Goal: Navigation & Orientation: Find specific page/section

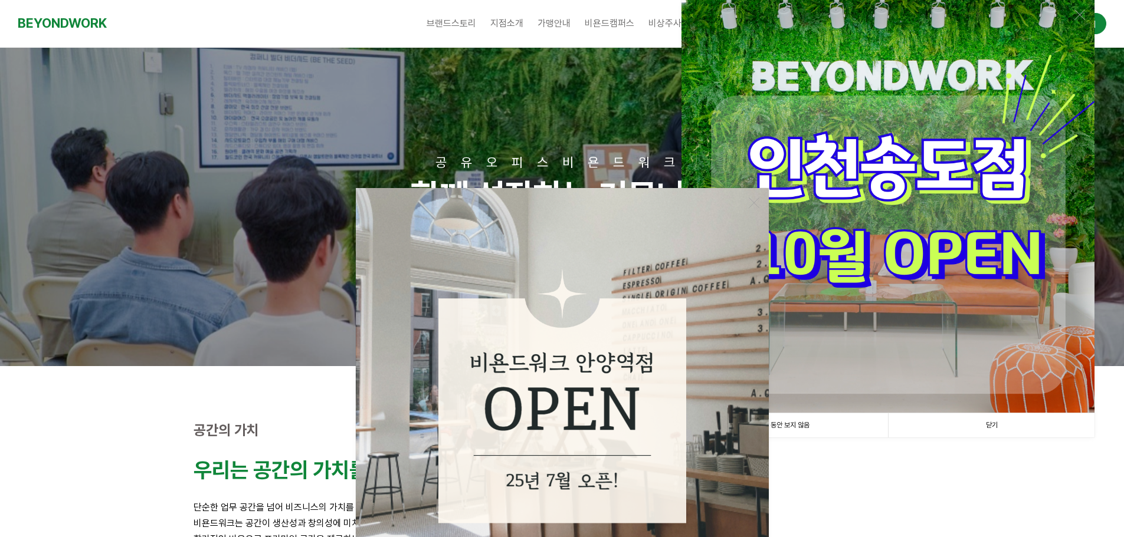
scroll to position [177, 0]
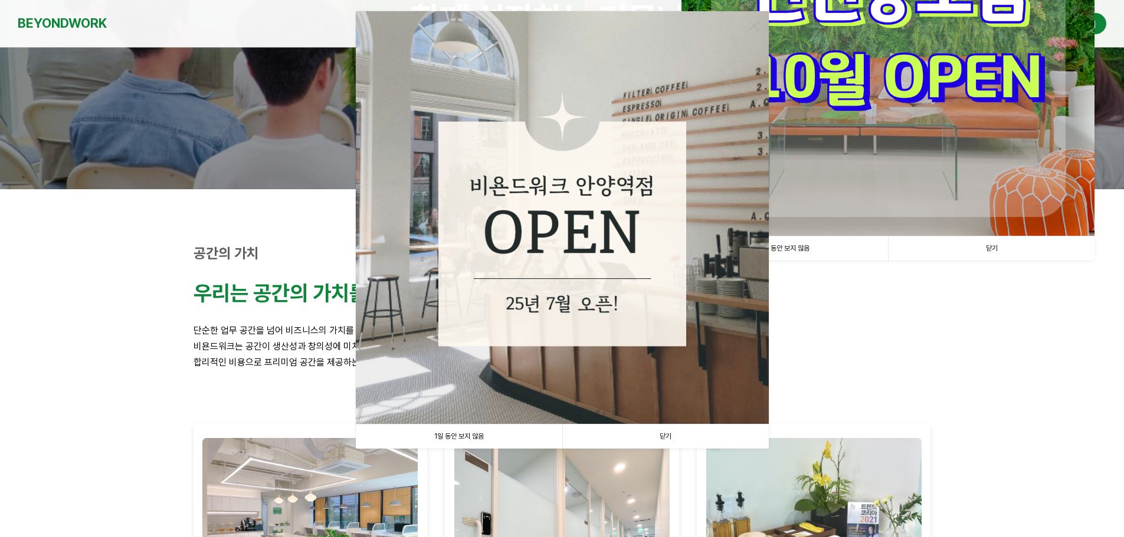
click at [501, 439] on link "1일 동안 보지 않음" at bounding box center [459, 437] width 206 height 24
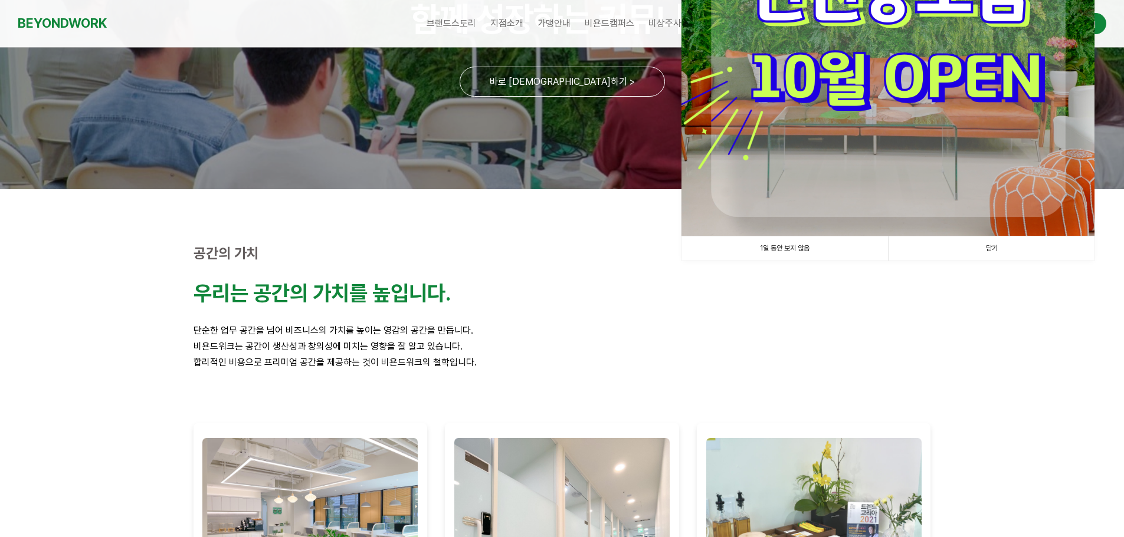
scroll to position [0, 0]
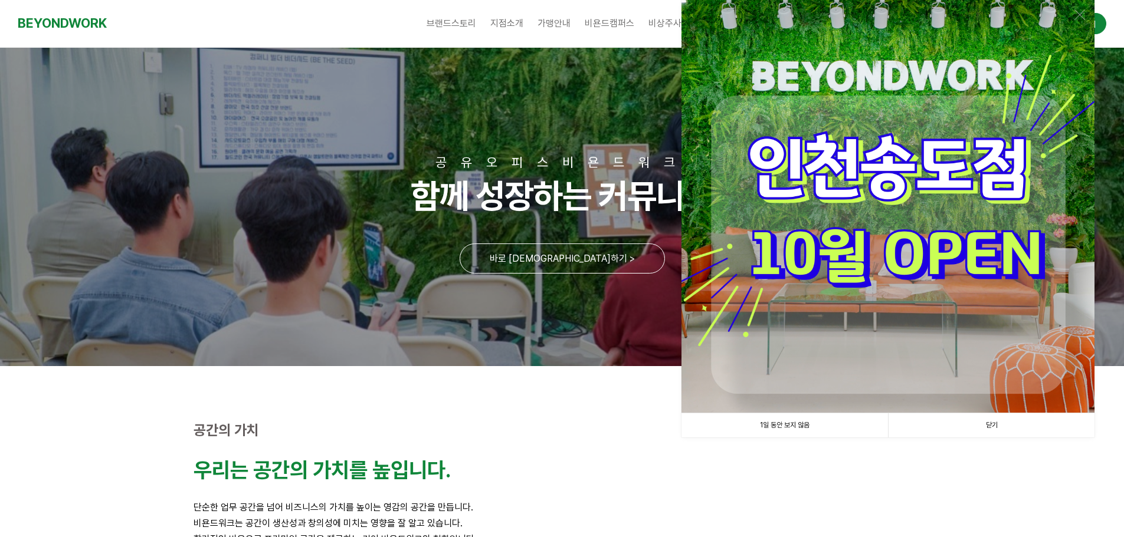
click at [811, 422] on link "1일 동안 보지 않음" at bounding box center [784, 426] width 206 height 24
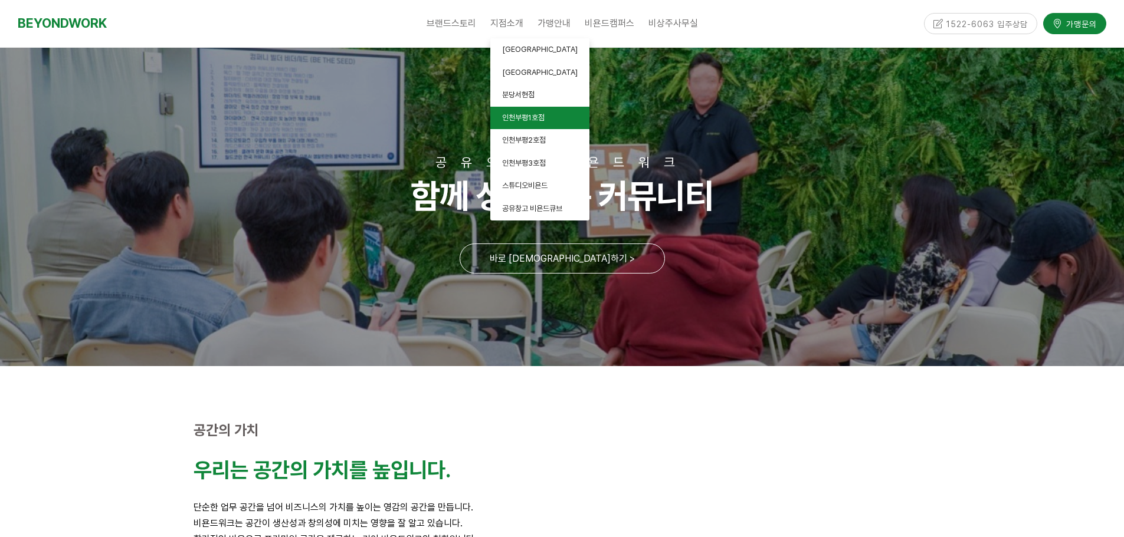
click at [545, 113] on span "인천부평1호점" at bounding box center [523, 117] width 42 height 9
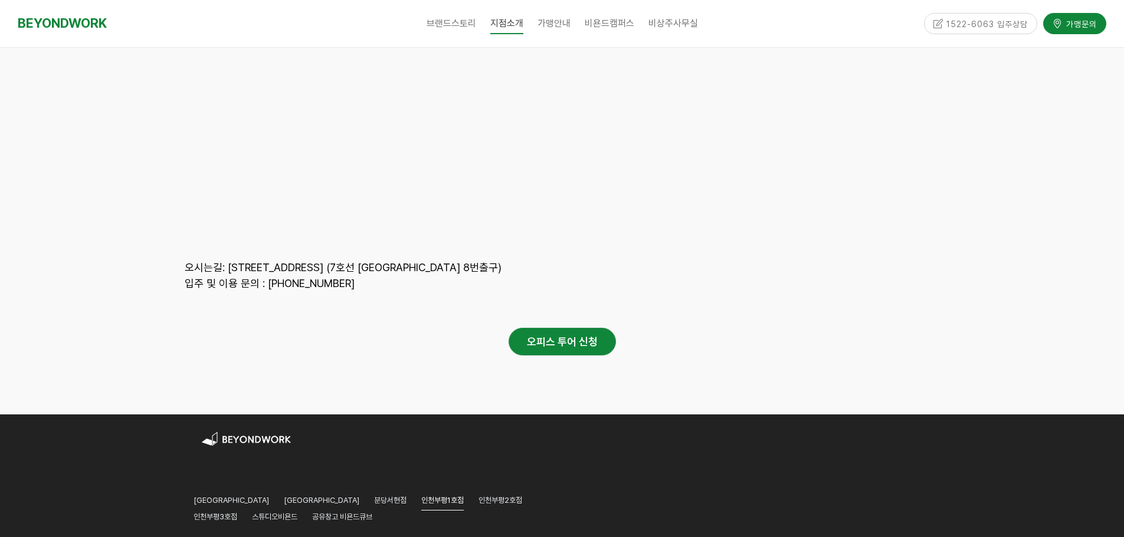
scroll to position [5197, 0]
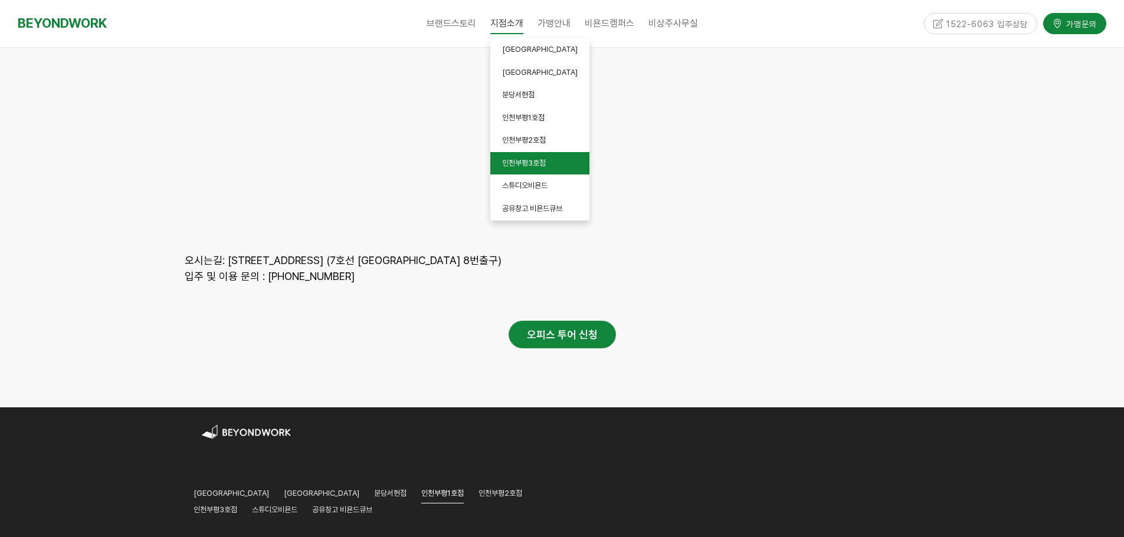
click at [534, 163] on span "인천부평3호점" at bounding box center [524, 163] width 44 height 9
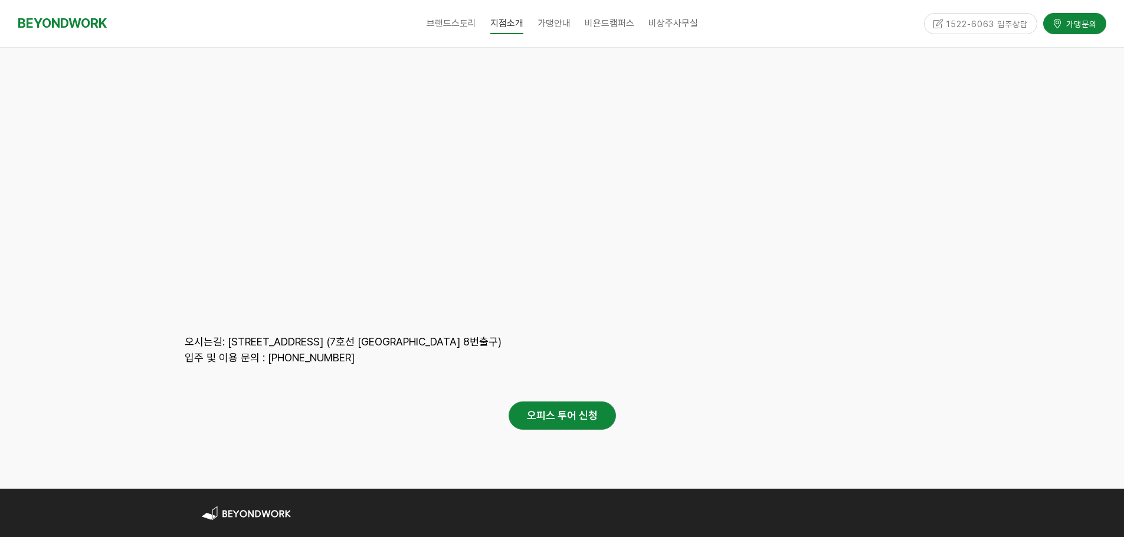
scroll to position [5665, 0]
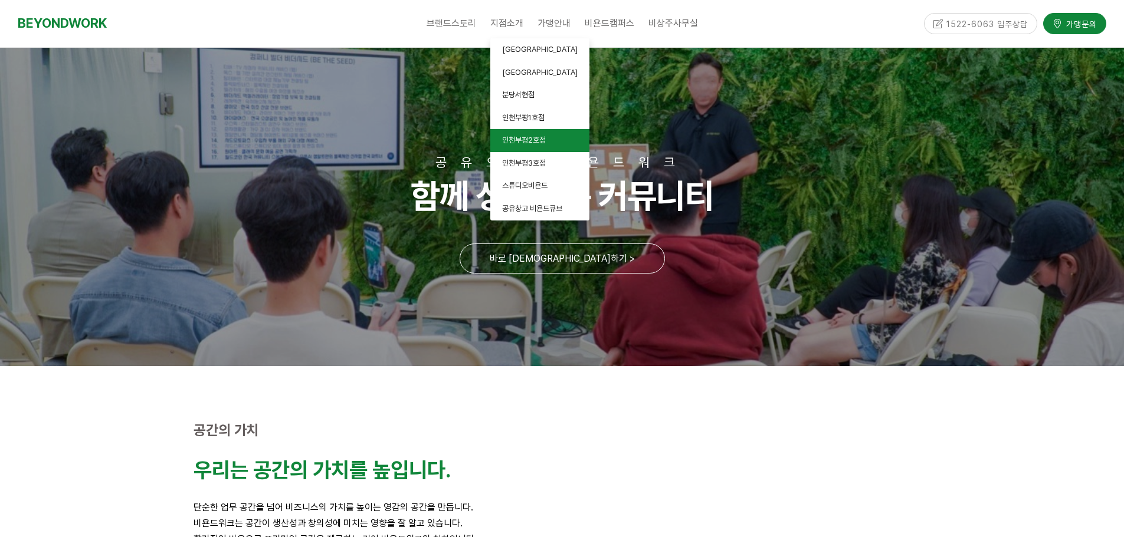
click at [539, 143] on span "인천부평2호점" at bounding box center [524, 140] width 44 height 9
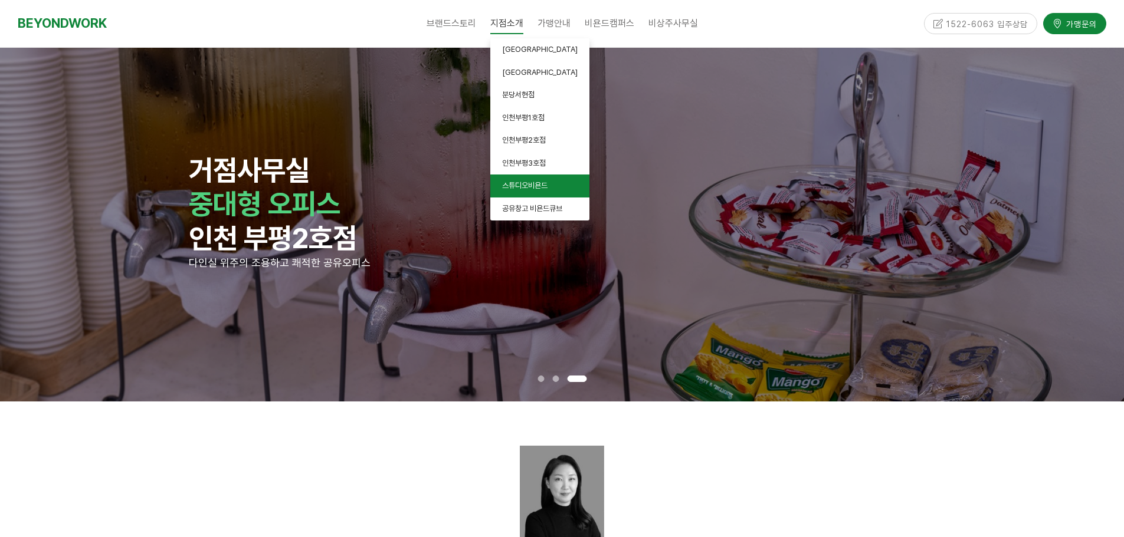
click at [545, 187] on span "스튜디오비욘드" at bounding box center [524, 185] width 45 height 9
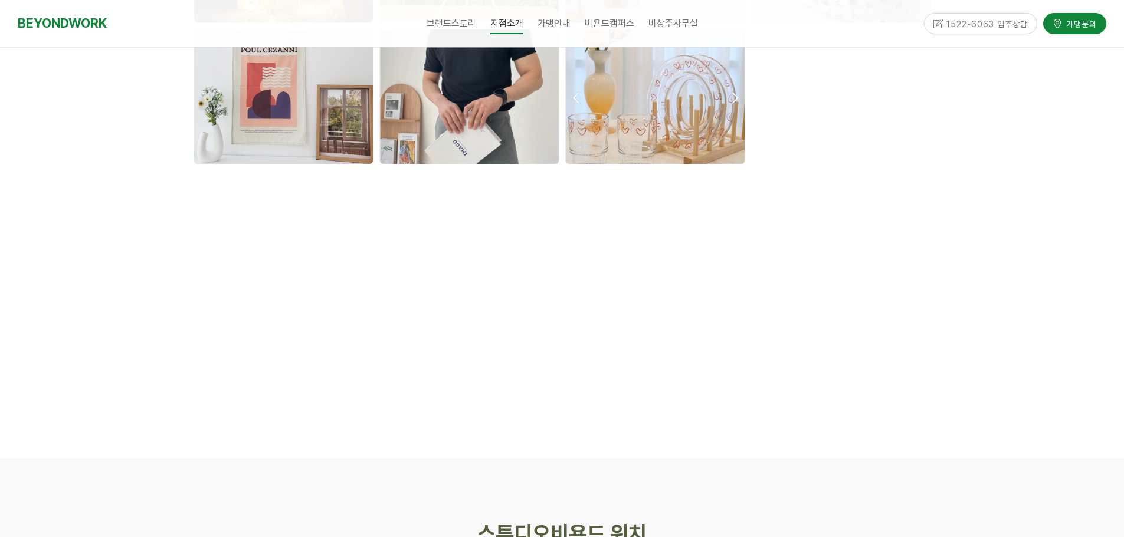
scroll to position [3717, 0]
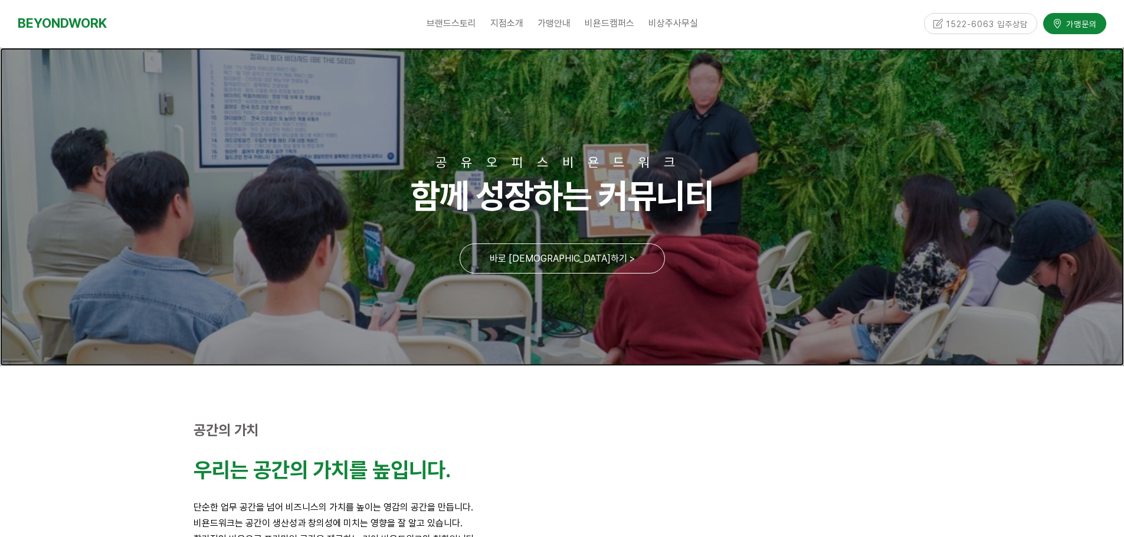
click at [583, 264] on link at bounding box center [562, 207] width 1124 height 319
click at [831, 9] on div "브랜드스토리 CEO 소개 CORE VALUE 성장스토리 지점소개 안양평촌점 안양역점 분당서현점 인천부평1호점 인천부평2호점 인천부평3호점 스튜…" at bounding box center [561, 23] width 701 height 47
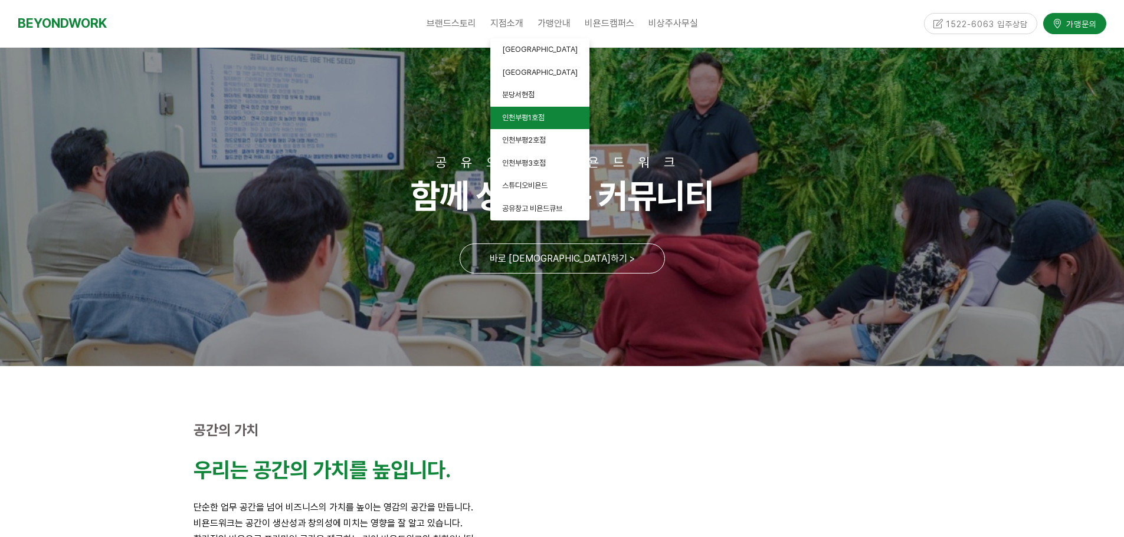
click at [527, 116] on span "인천부평1호점" at bounding box center [523, 117] width 42 height 9
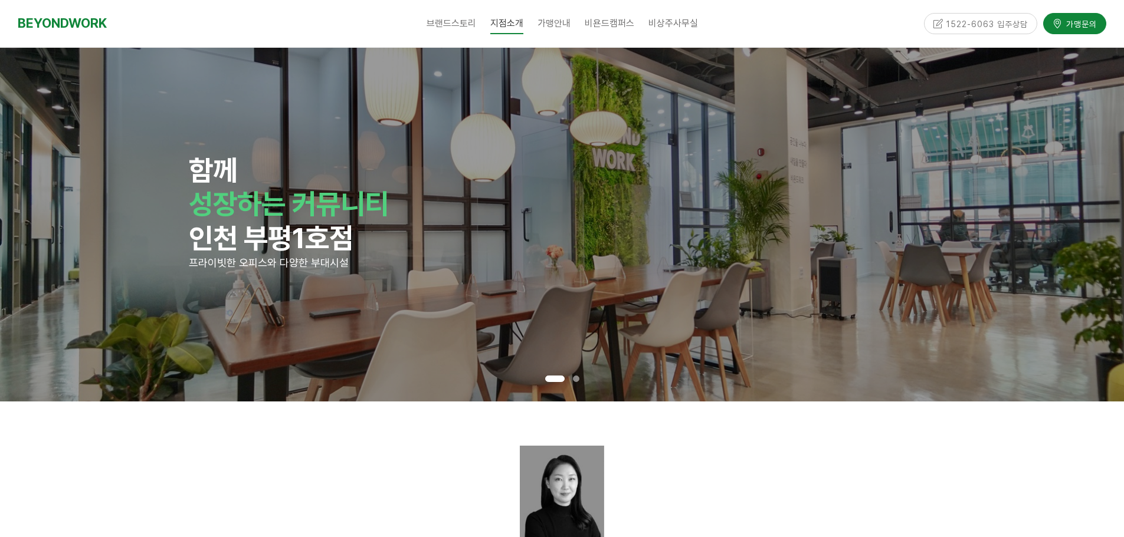
click at [811, 427] on div at bounding box center [561, 420] width 737 height 18
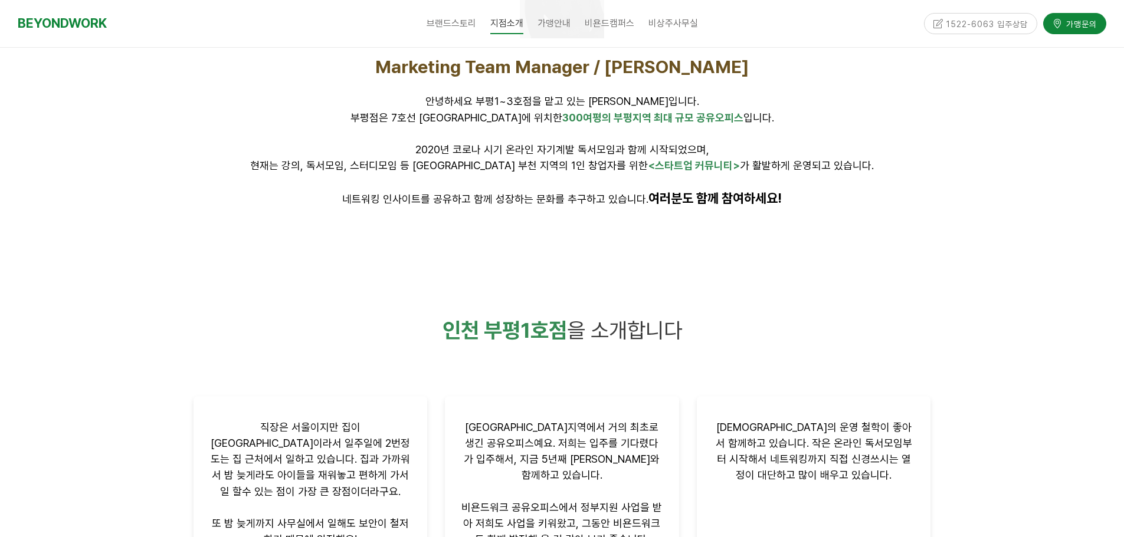
scroll to position [531, 0]
click at [972, 182] on div at bounding box center [562, 62] width 1124 height 382
click at [926, 165] on p "현재는 강의, 독서모임, 스터디모임 등 [GEOGRAPHIC_DATA] 부천 지역의 1인 창업자를 위한 <스타트업 커뮤니티> 가 활발하게 운영…" at bounding box center [561, 167] width 737 height 16
click at [939, 172] on div "Marketing Team Manager / [PERSON_NAME] 안녕하세요 부평1~3호점을 맡고 있는 [PERSON_NAME]입니다. […" at bounding box center [562, 132] width 755 height 169
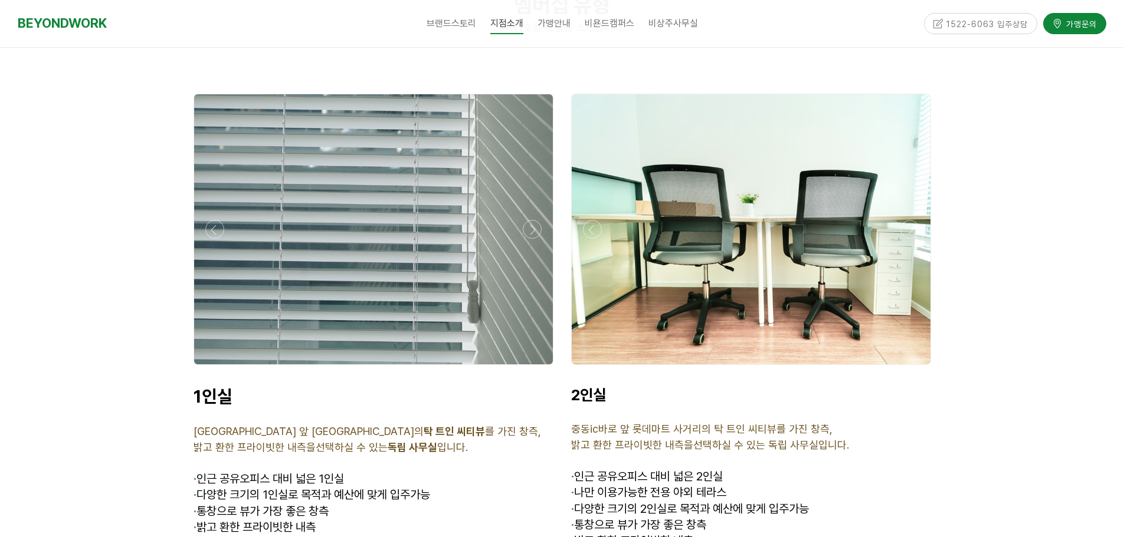
scroll to position [2891, 0]
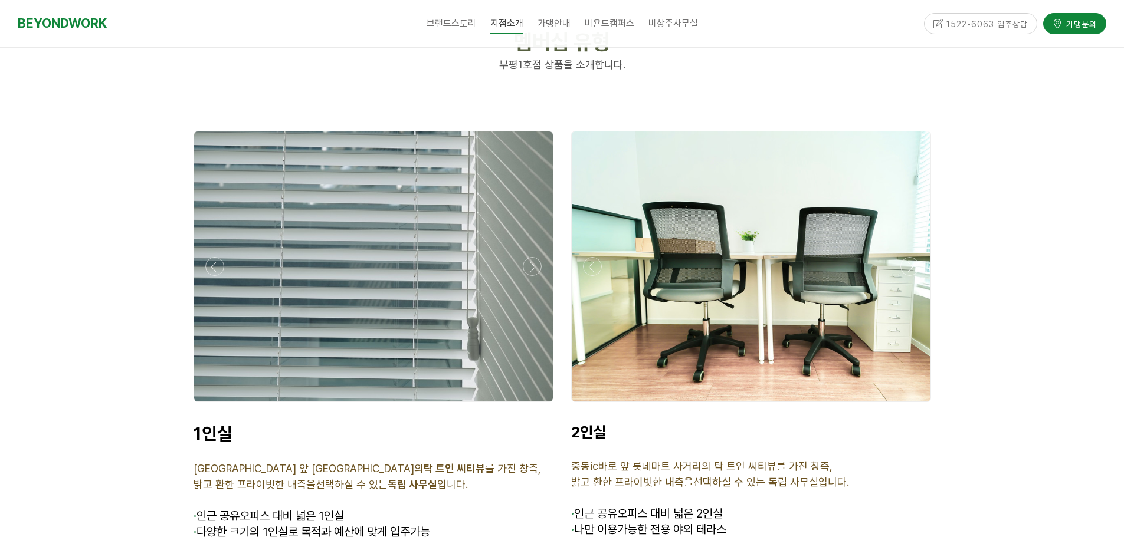
click at [909, 405] on div at bounding box center [751, 405] width 366 height 0
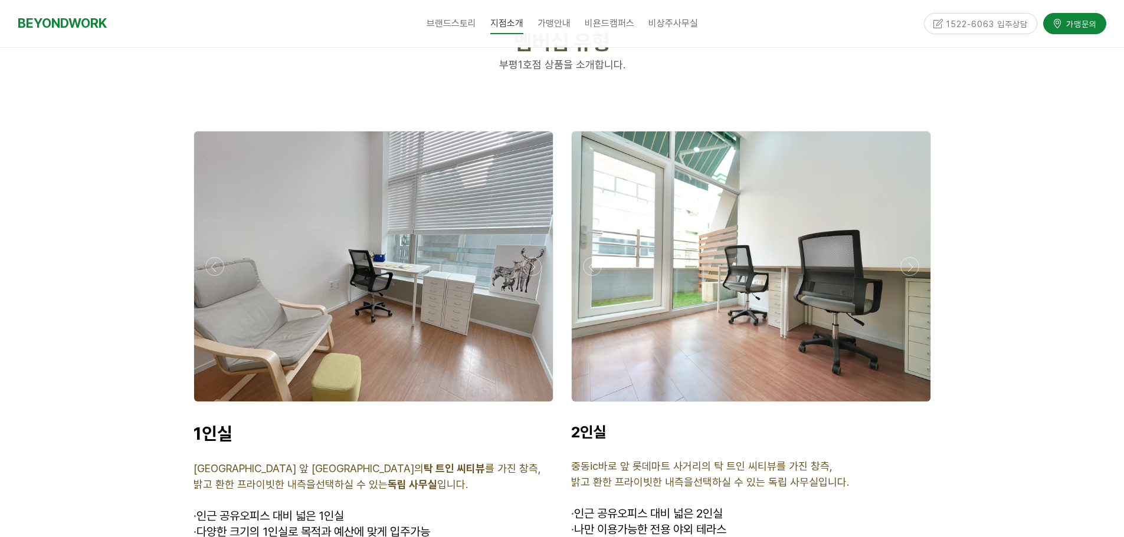
click at [909, 405] on div at bounding box center [751, 405] width 366 height 0
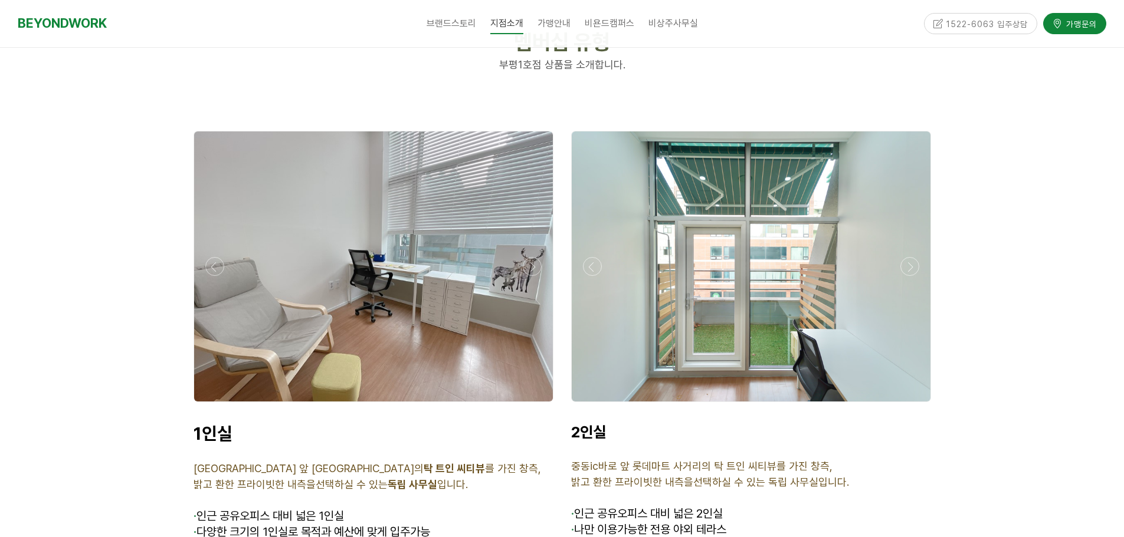
click at [909, 405] on div at bounding box center [751, 405] width 366 height 0
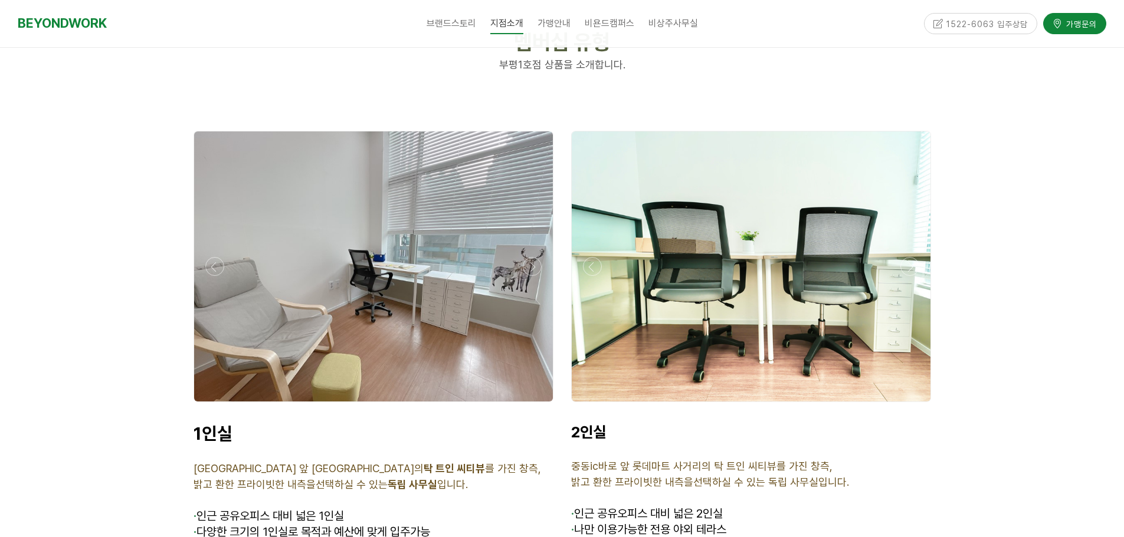
click at [909, 405] on div at bounding box center [751, 405] width 366 height 0
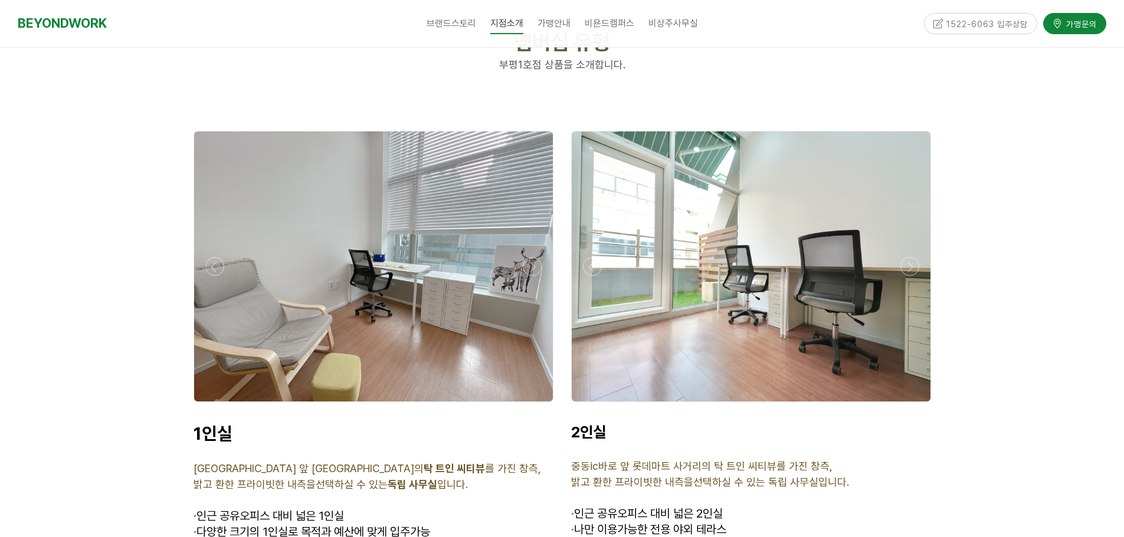
click at [909, 405] on div at bounding box center [751, 405] width 366 height 0
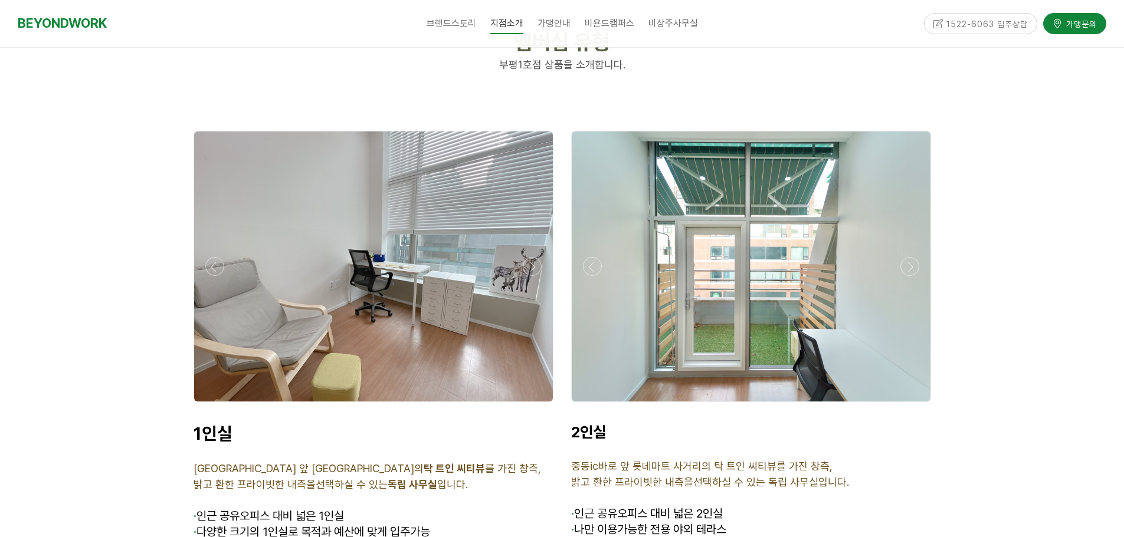
click at [909, 405] on div at bounding box center [751, 405] width 366 height 0
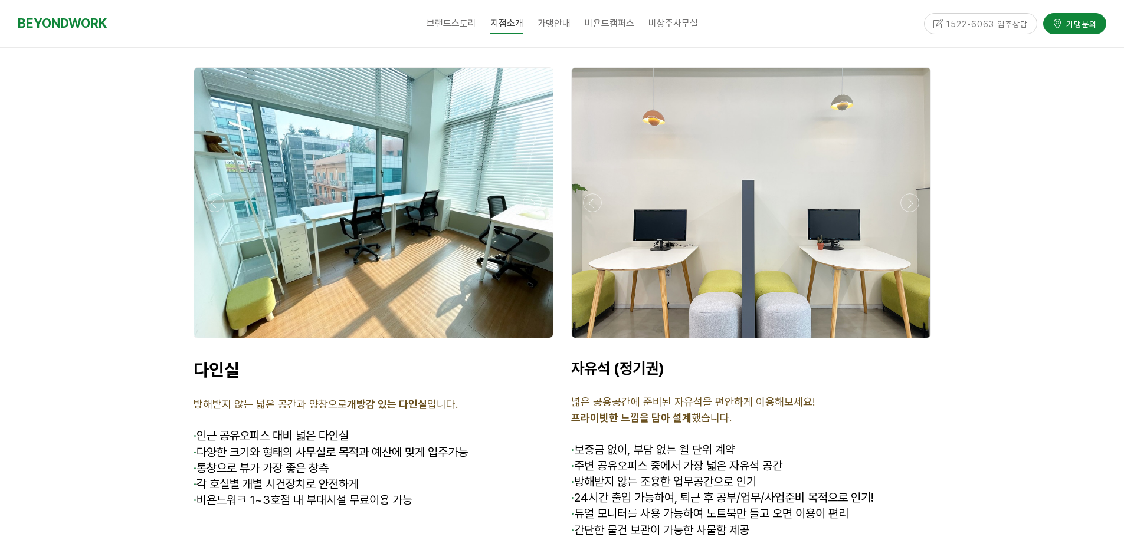
scroll to position [3717, 0]
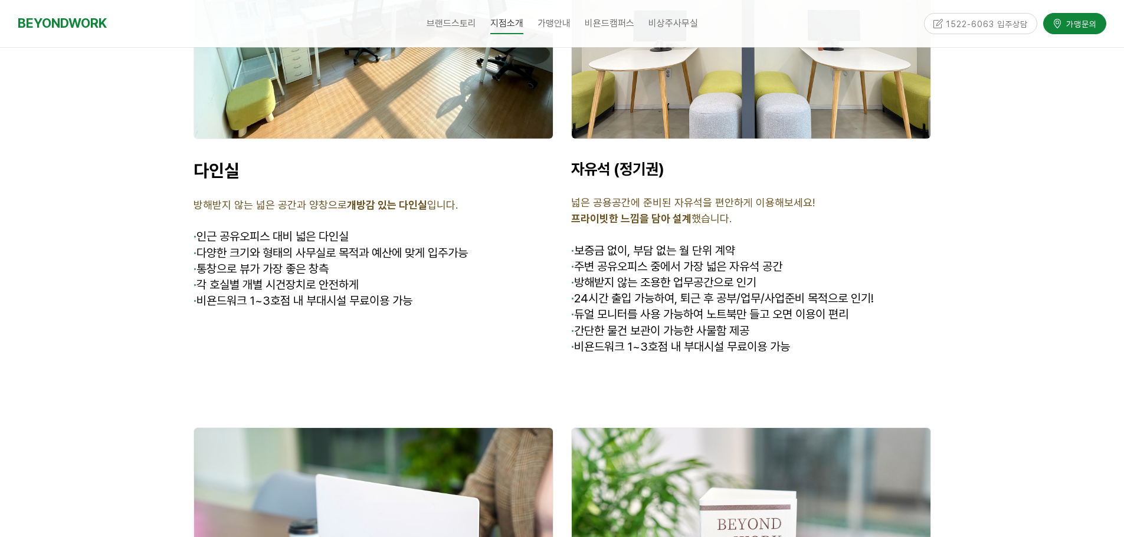
click at [994, 234] on div at bounding box center [562, 199] width 1124 height 2080
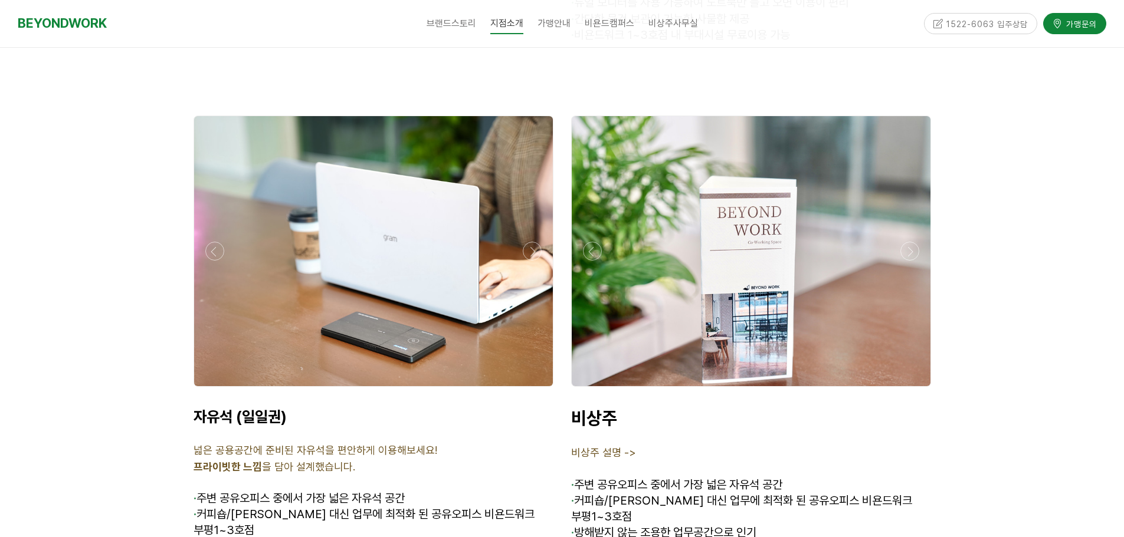
scroll to position [4130, 0]
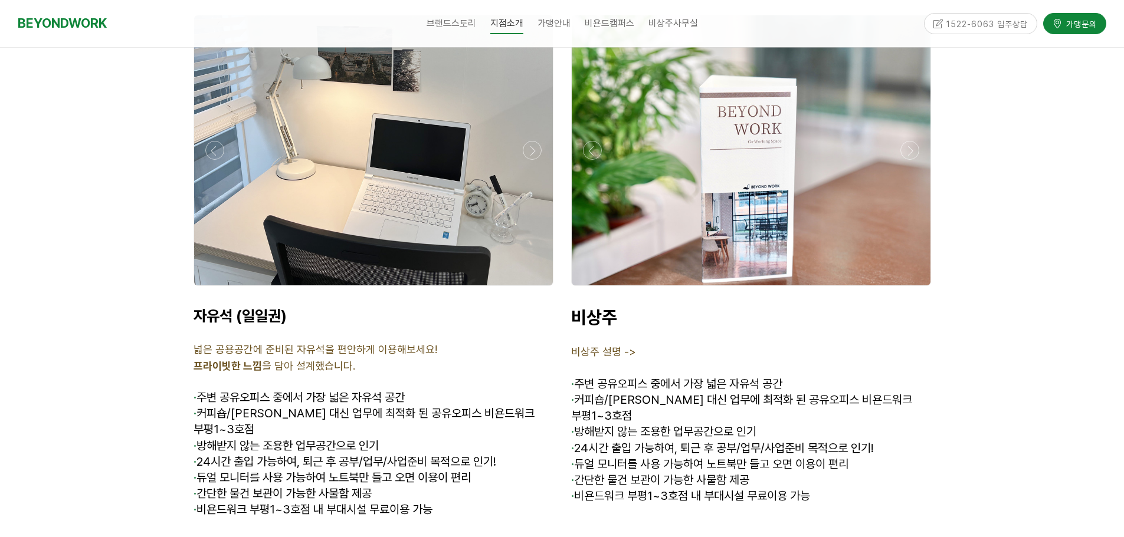
click at [907, 289] on div at bounding box center [751, 289] width 366 height 0
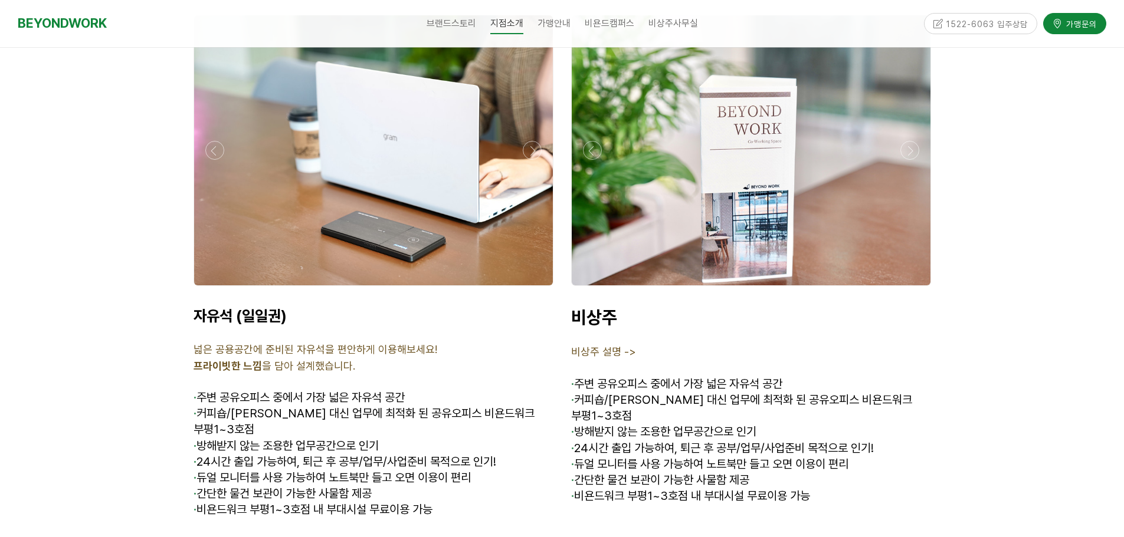
click at [907, 289] on div at bounding box center [751, 289] width 366 height 0
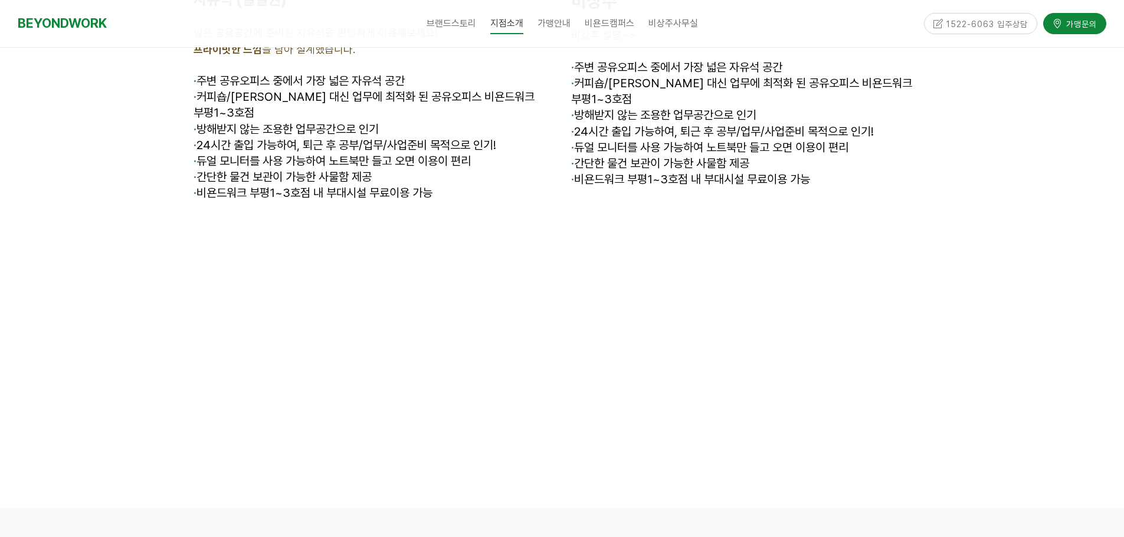
scroll to position [4484, 0]
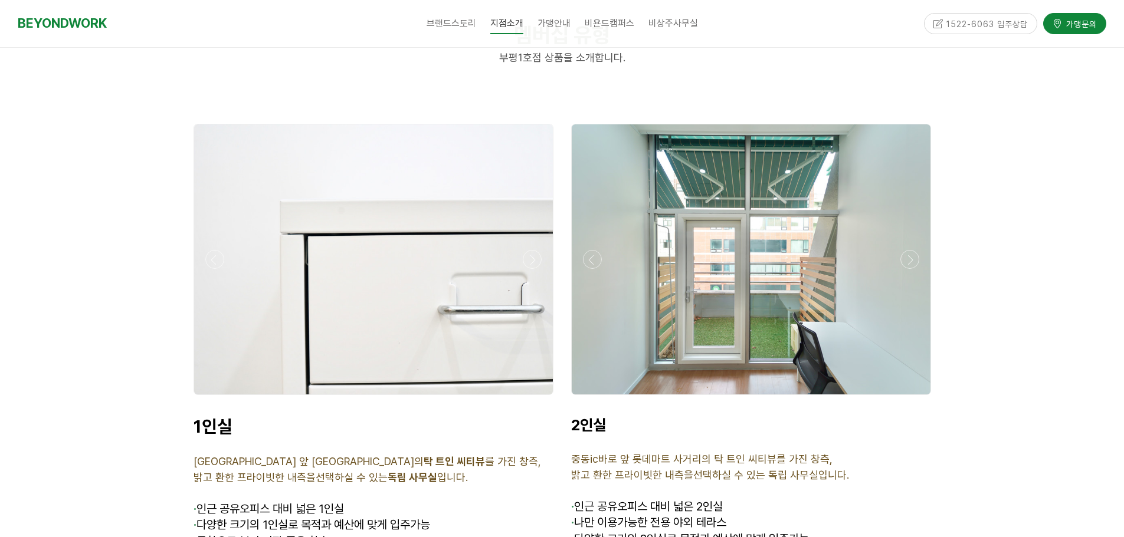
scroll to position [3194, 0]
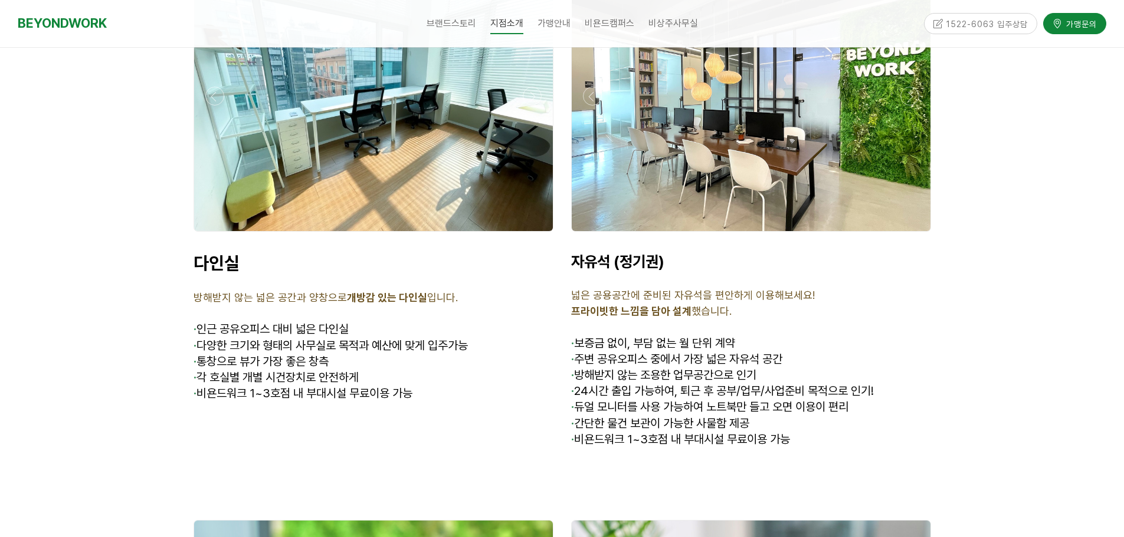
scroll to position [3607, 0]
